Goal: Check status: Check status

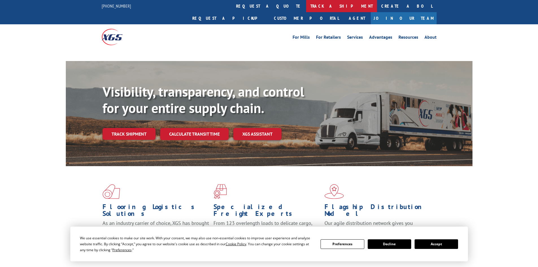
click at [306, 7] on link "track a shipment" at bounding box center [341, 6] width 71 height 12
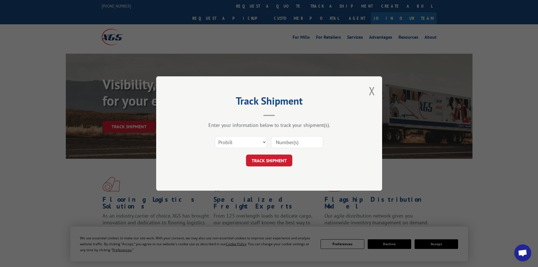
click at [228, 143] on select "Select category... Probill BOL PO" at bounding box center [241, 142] width 52 height 12
select select "bol"
click at [215, 136] on select "Select category... Probill BOL PO" at bounding box center [241, 142] width 52 height 12
click at [285, 142] on input at bounding box center [297, 142] width 52 height 12
paste input "5301014"
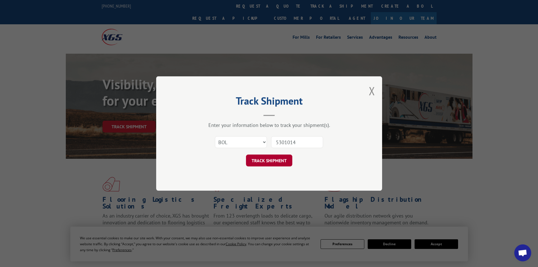
type input "5301014"
click at [283, 158] on button "TRACK SHIPMENT" at bounding box center [269, 160] width 46 height 12
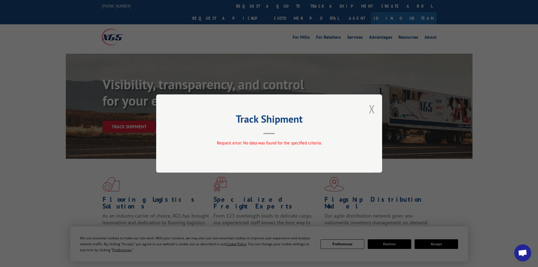
click at [374, 108] on button "Close modal" at bounding box center [372, 108] width 6 height 15
